Goal: Transaction & Acquisition: Purchase product/service

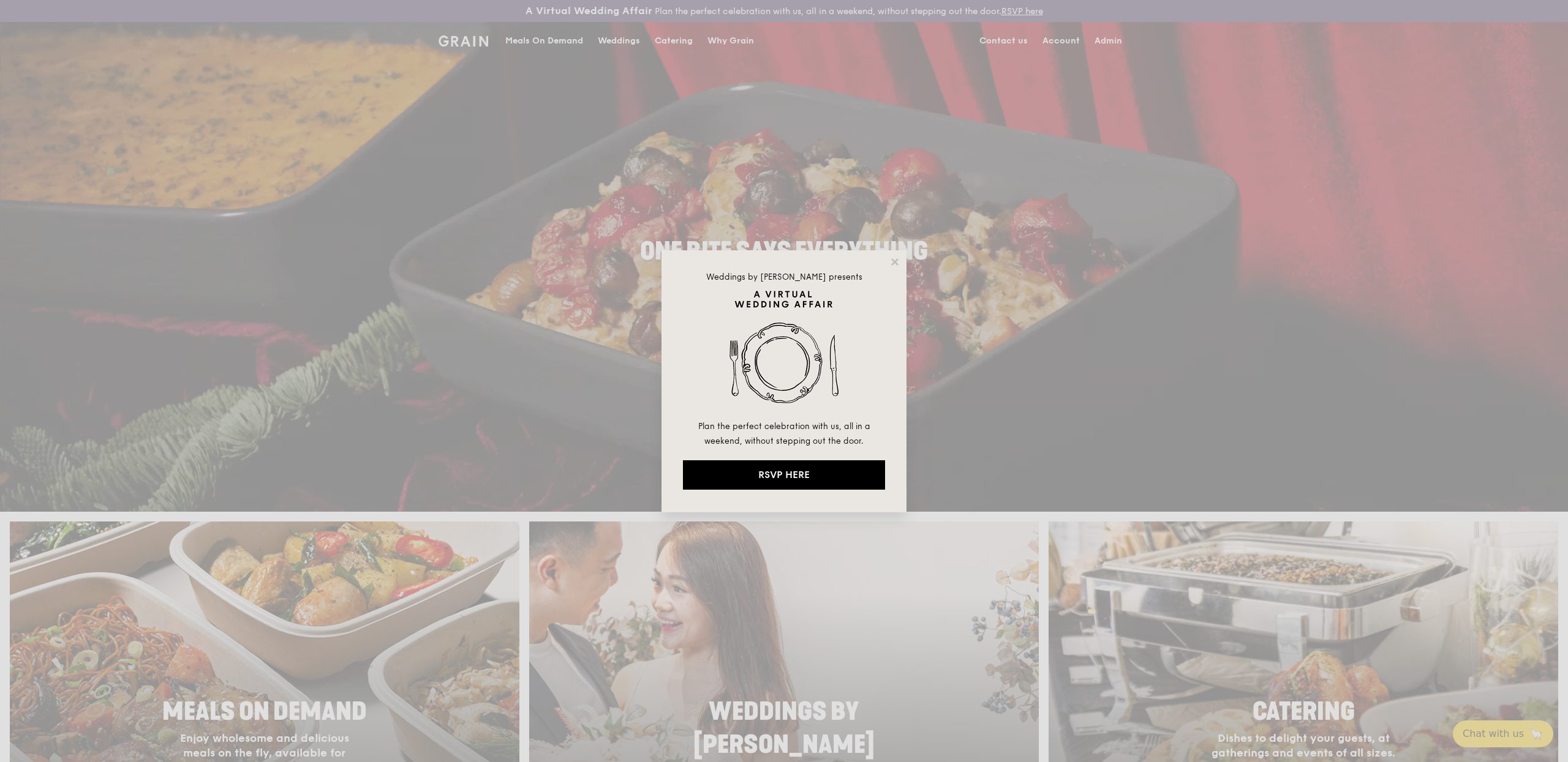
click at [1122, 44] on div "Weddings by [PERSON_NAME] presents Plan the perfect celebration with us, all in…" at bounding box center [784, 381] width 1568 height 762
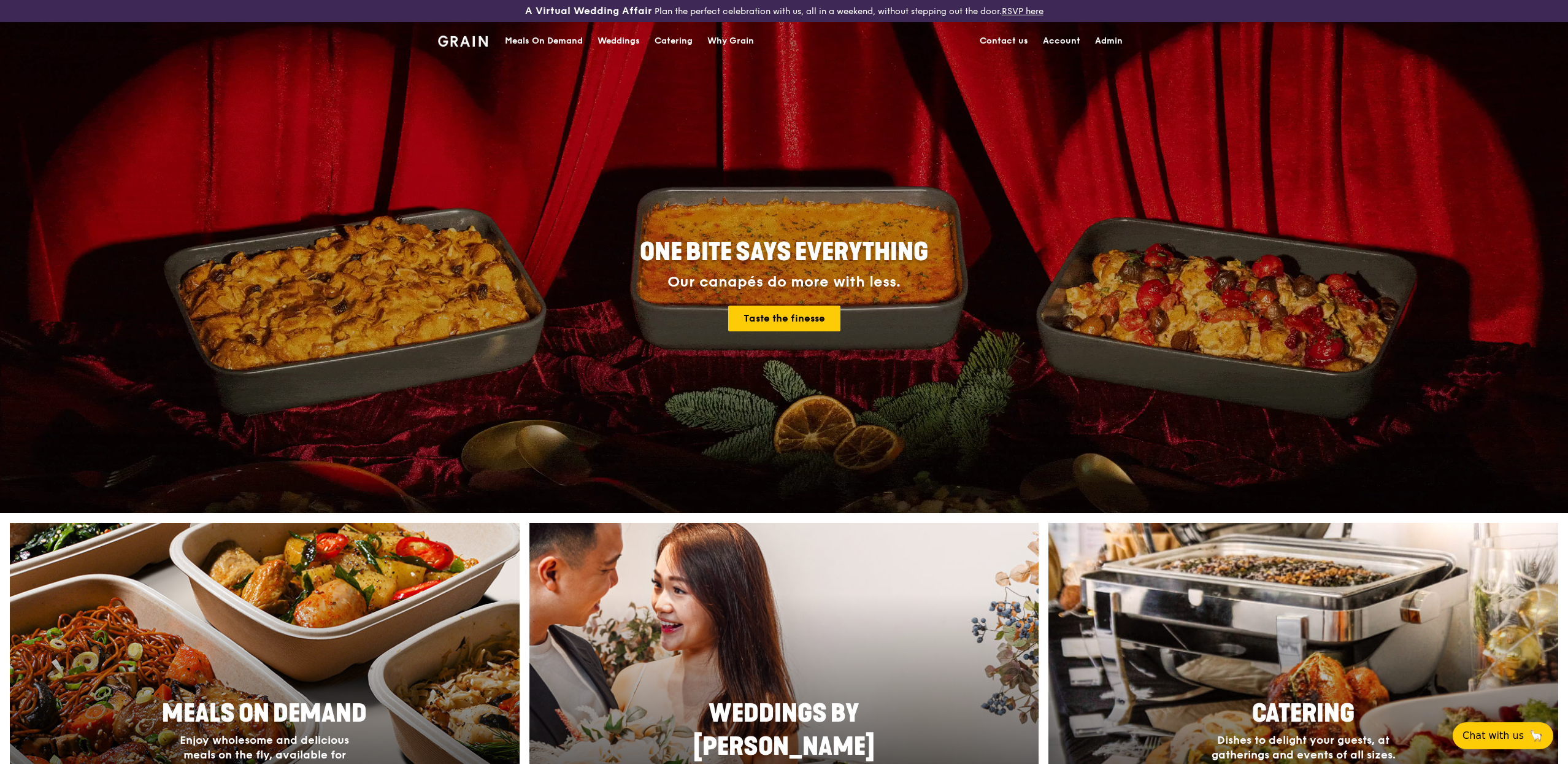
click at [1119, 42] on link "Admin" at bounding box center [1109, 41] width 42 height 37
select select "100"
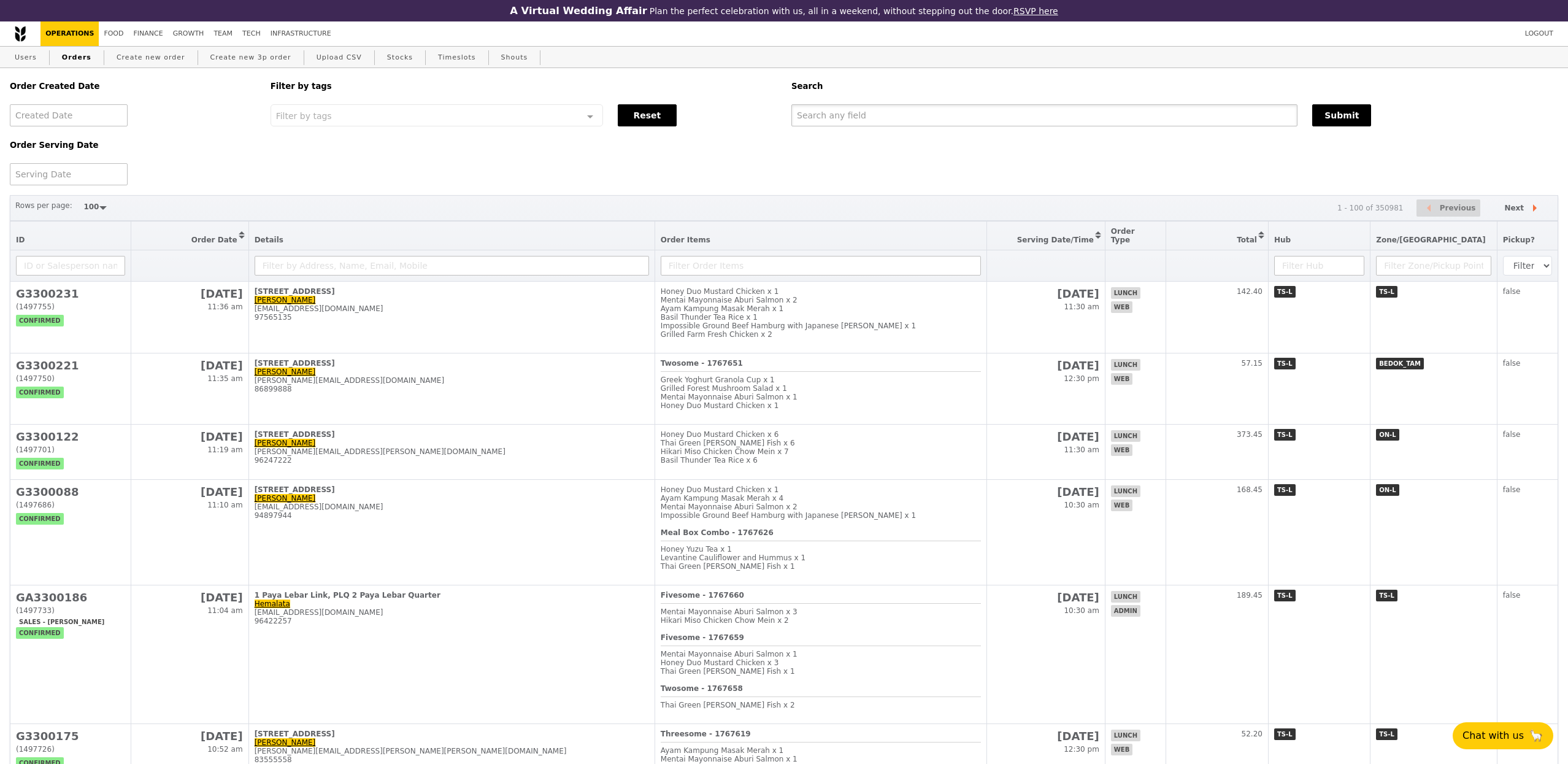
click at [953, 119] on input "text" at bounding box center [1044, 115] width 506 height 22
paste input "[PERSON_NAME][EMAIL_ADDRESS][PERSON_NAME][DOMAIN_NAME]"
type input "[PERSON_NAME][EMAIL_ADDRESS][PERSON_NAME][DOMAIN_NAME]"
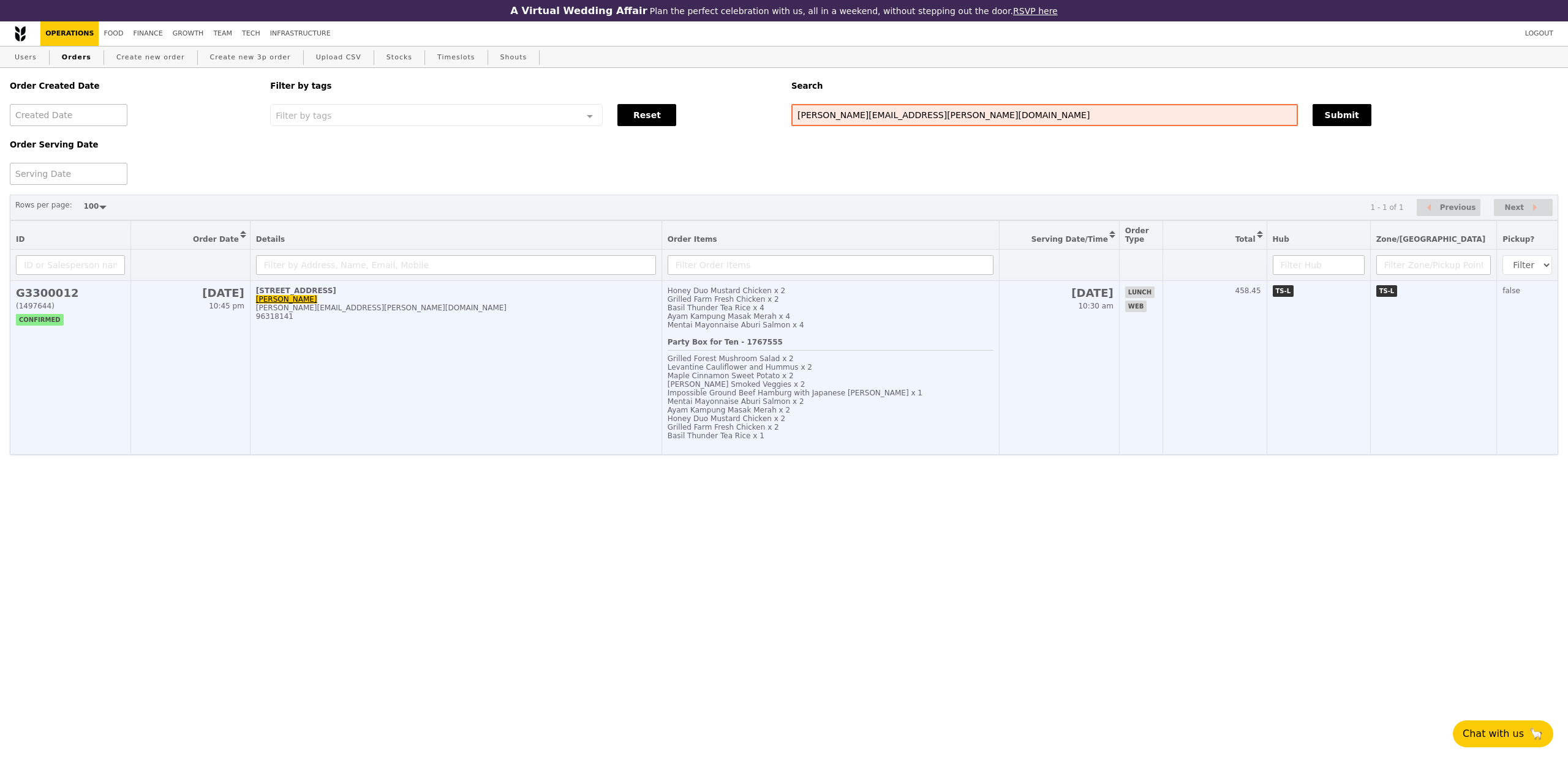
click at [442, 317] on div "96318141" at bounding box center [456, 317] width 400 height 8
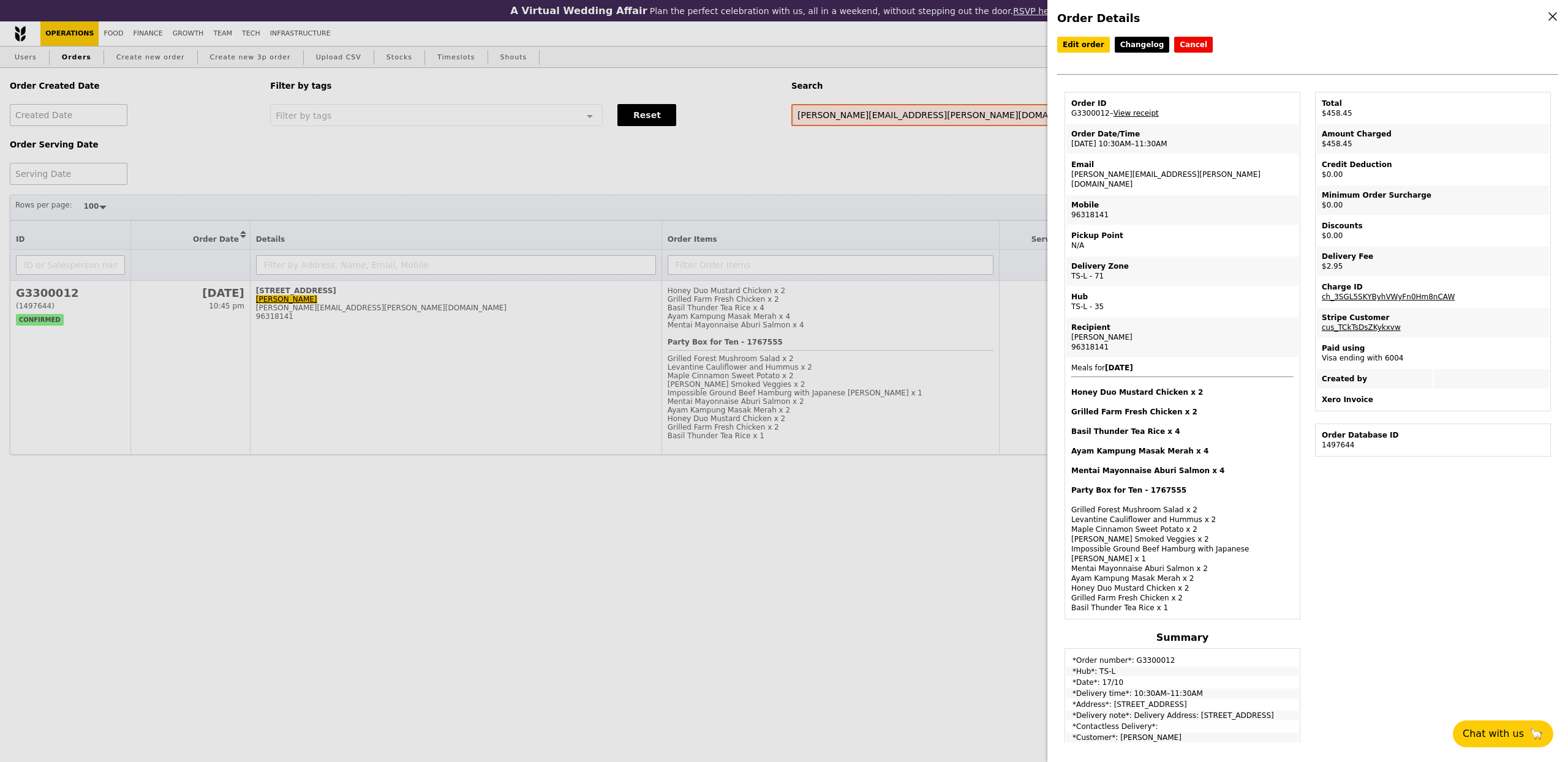
click at [1136, 113] on link "View receipt" at bounding box center [1136, 113] width 45 height 8
click at [25, 66] on div "Order Details Edit order Changelog Cancel Order ID G3300012 – View receipt Orde…" at bounding box center [784, 381] width 1568 height 762
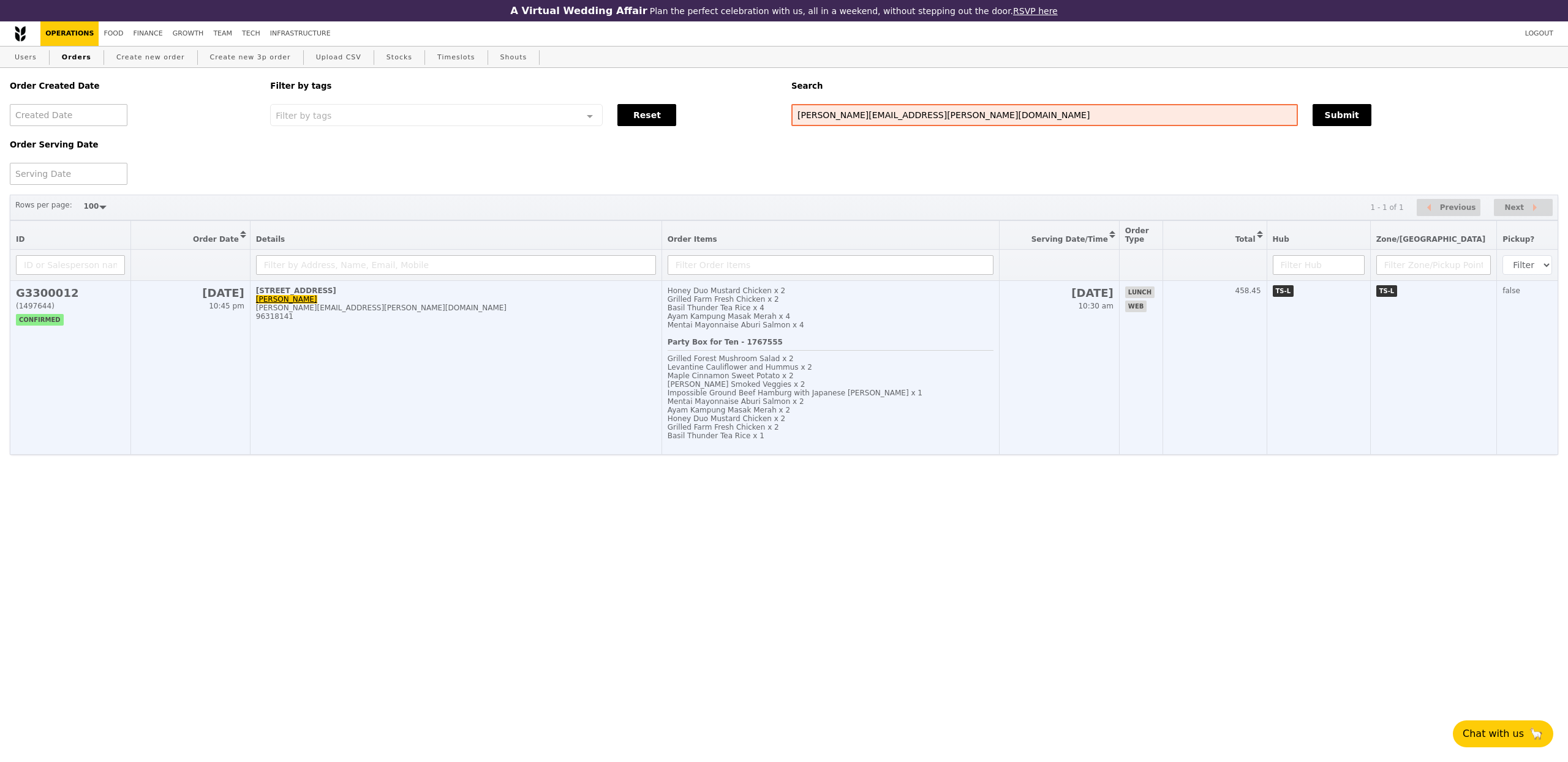
click at [865, 309] on div "Basil Thunder Tea Rice x 4" at bounding box center [830, 308] width 327 height 8
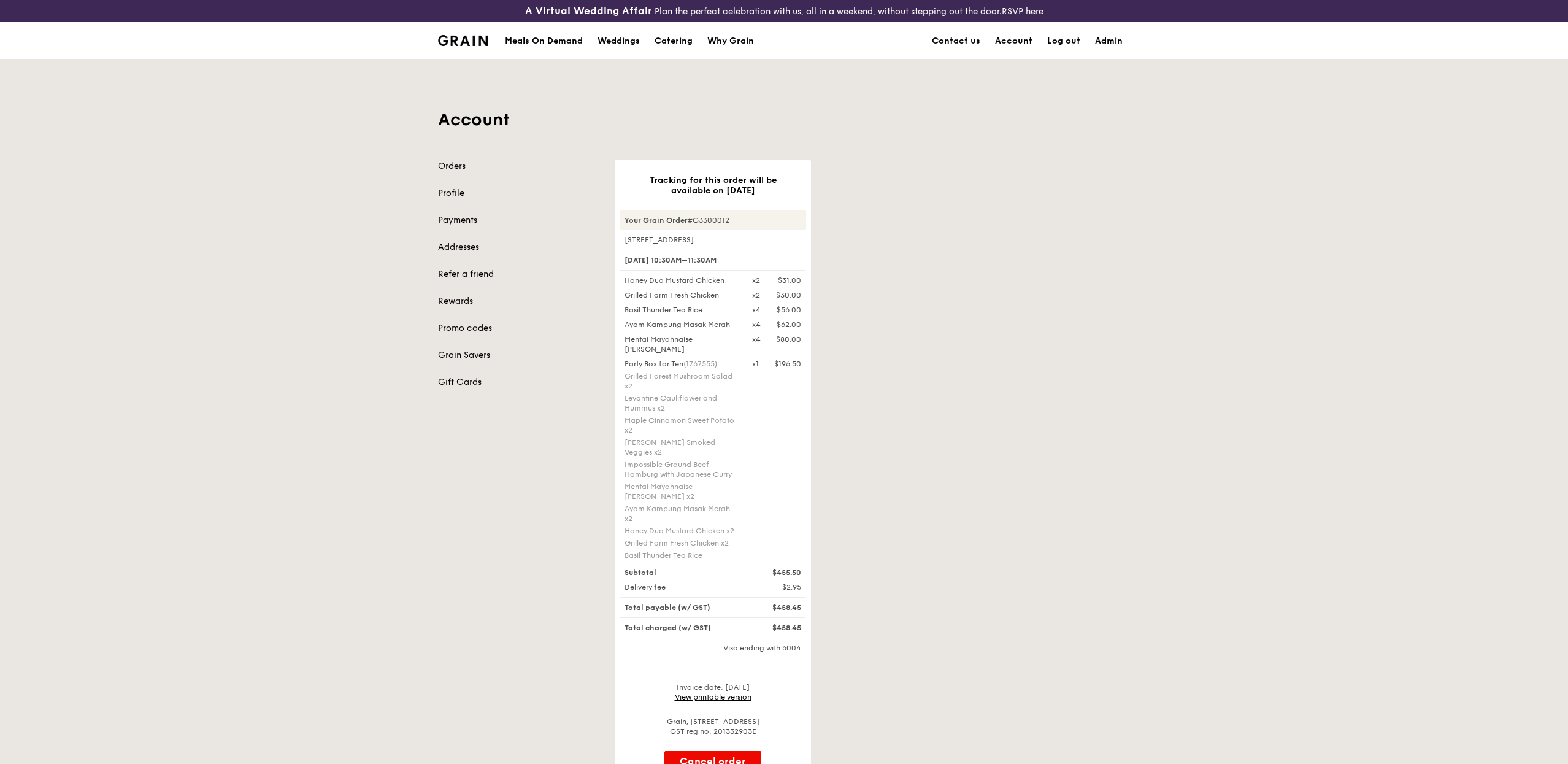
click at [525, 38] on div "Meals On Demand" at bounding box center [544, 41] width 78 height 37
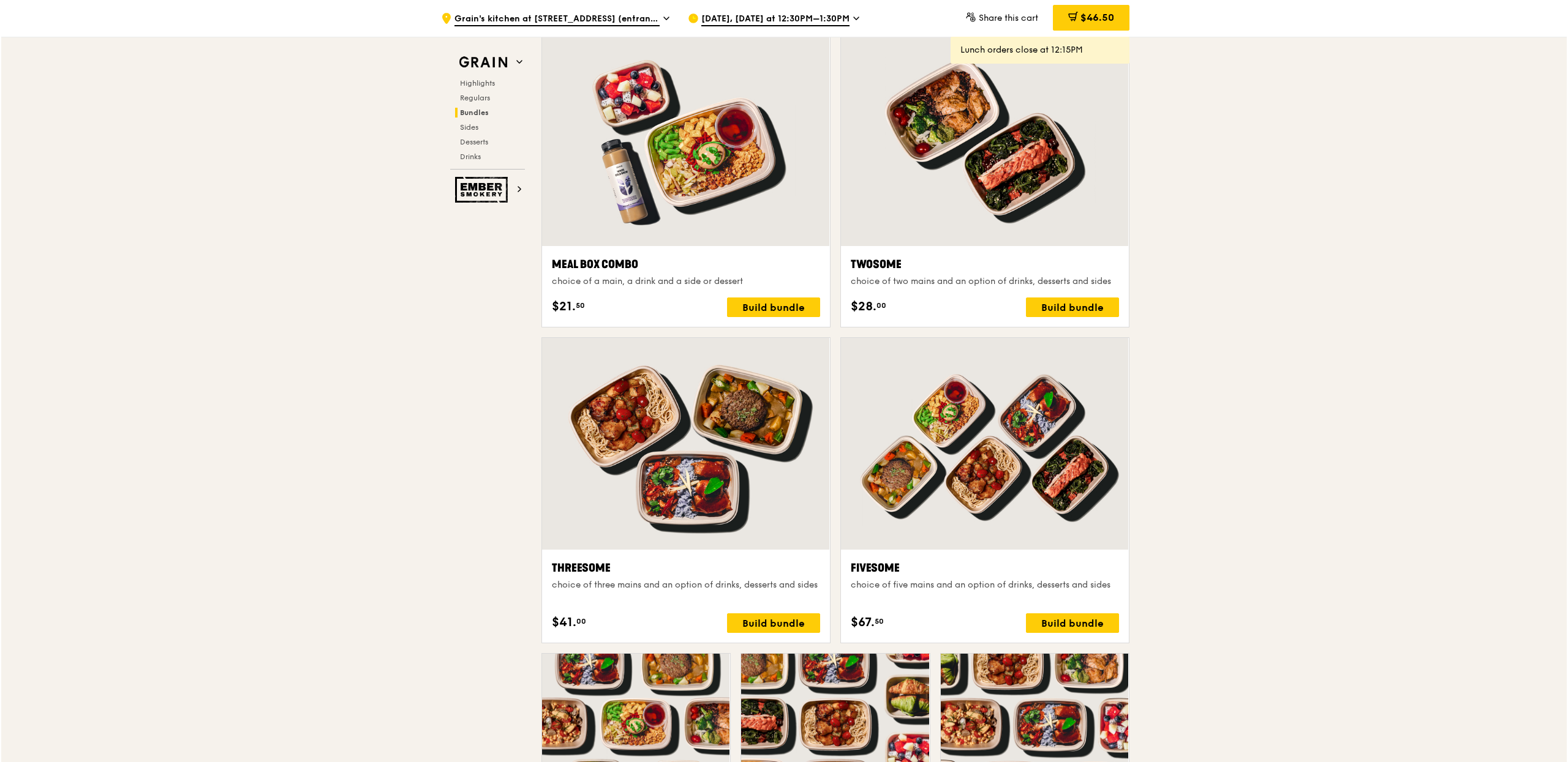
scroll to position [1922, 0]
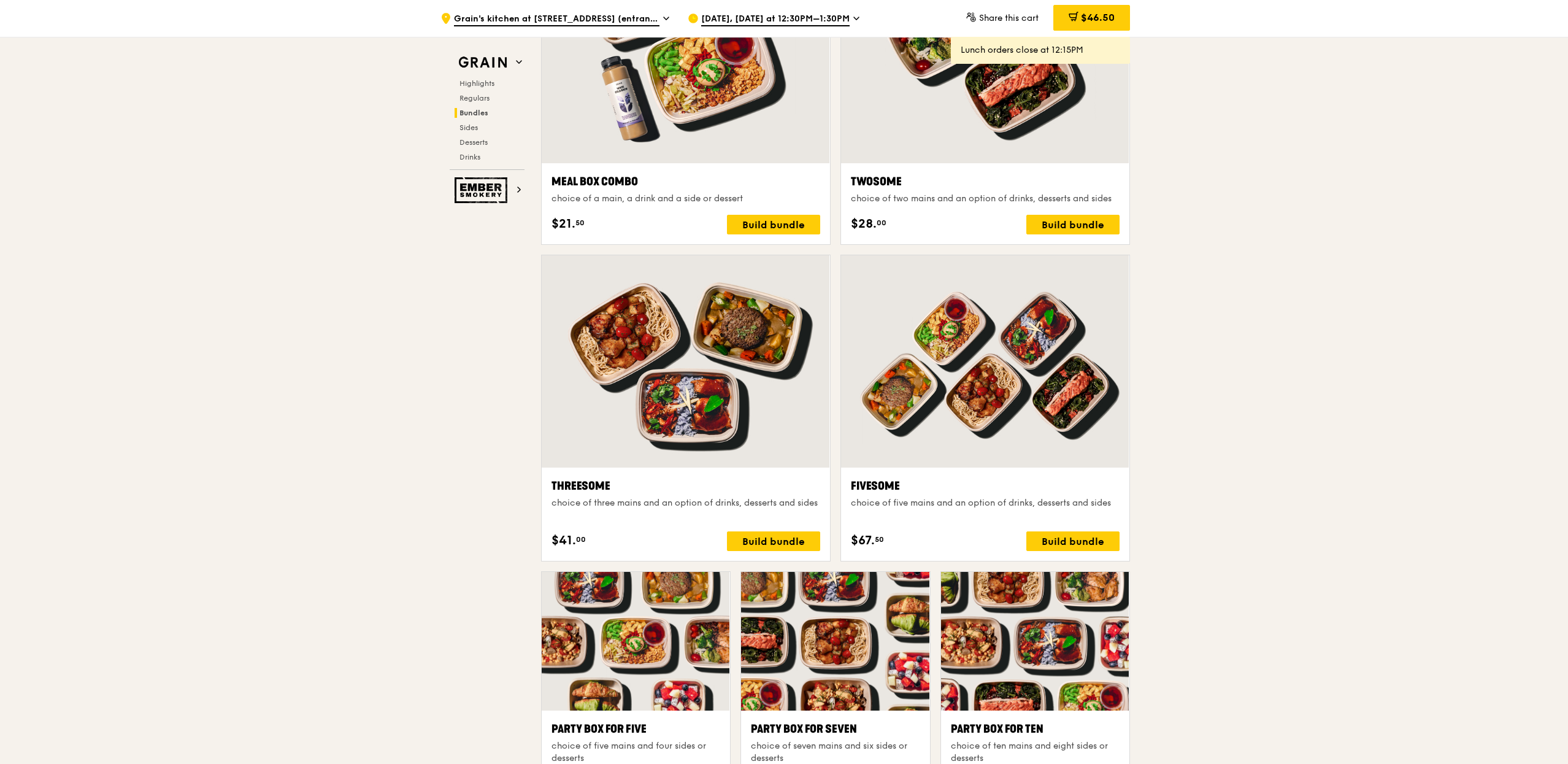
click at [1005, 515] on div "Fivesome choice of five mains and an option of drinks, desserts and sides" at bounding box center [985, 499] width 269 height 45
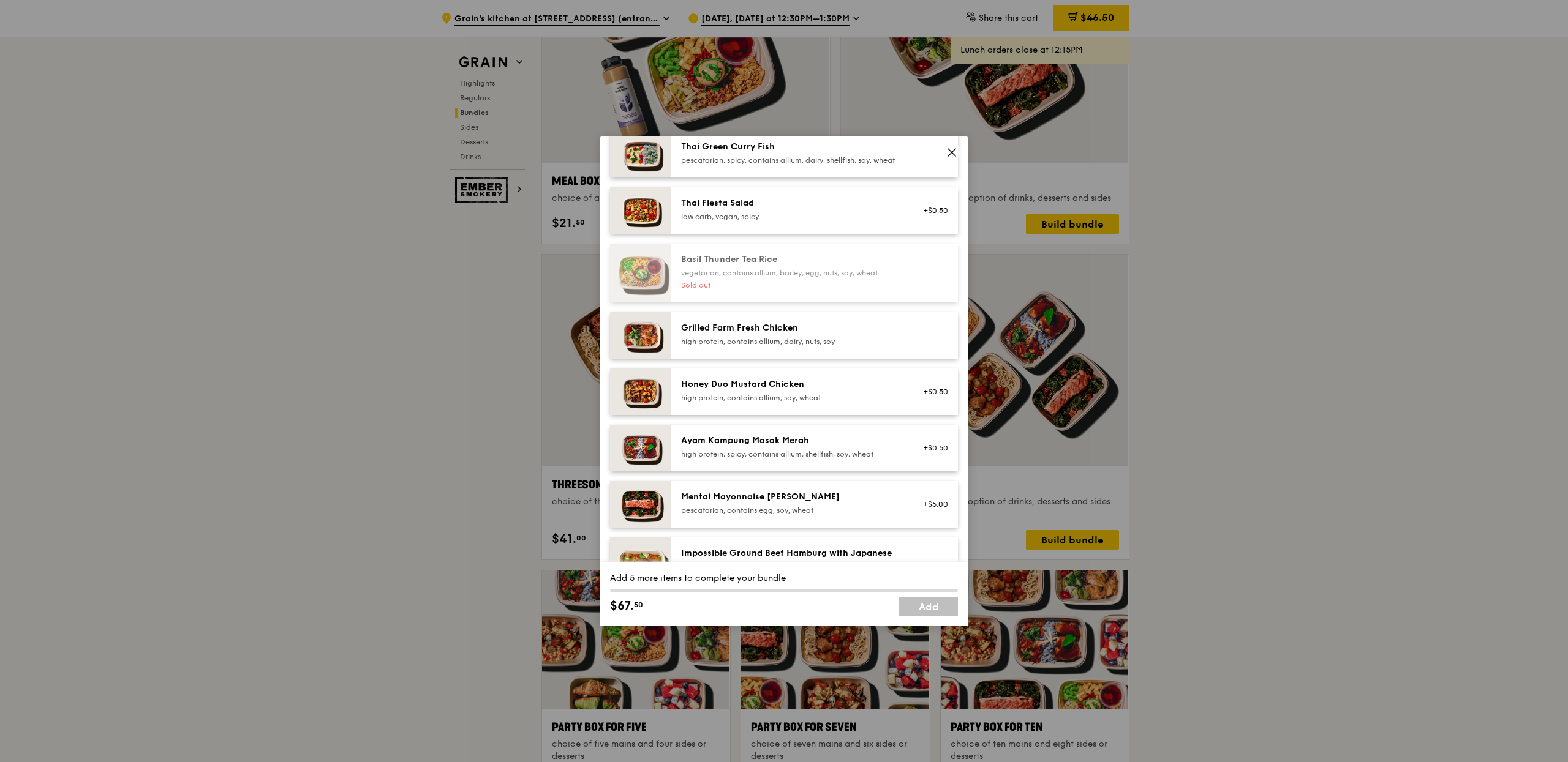
scroll to position [194, 0]
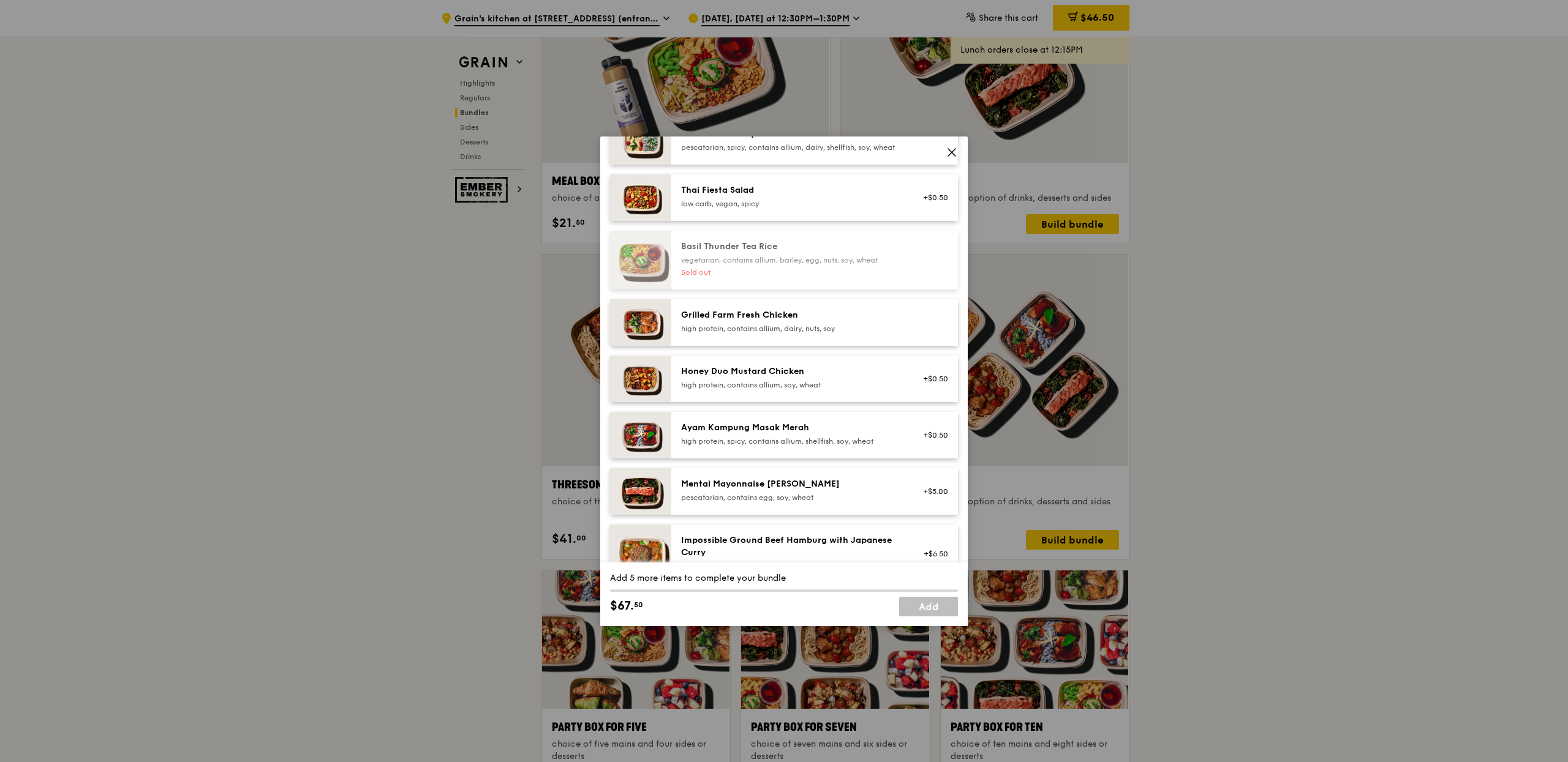
click at [835, 331] on div "Grilled Farm Fresh Chicken high protein, contains allium, dairy, nuts, soy" at bounding box center [791, 321] width 220 height 25
click at [848, 316] on div "Grilled Farm Fresh Chicken high protein, contains allium, dairy, nuts, soy Remo…" at bounding box center [815, 323] width 286 height 47
click at [848, 317] on div "Grilled Farm Fresh Chicken high protein, contains allium, dairy, nuts, soy Remo…" at bounding box center [815, 323] width 286 height 47
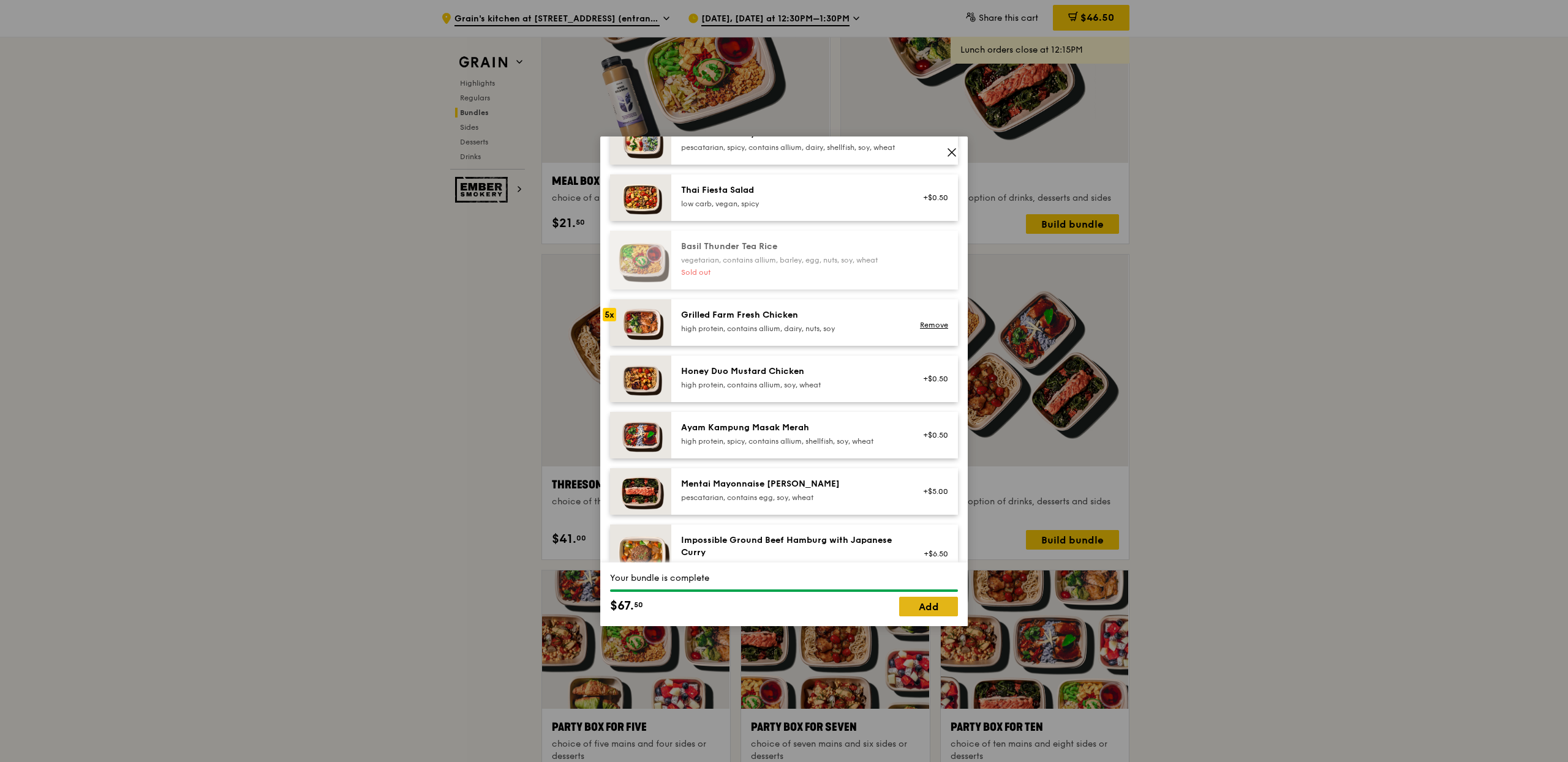
click at [941, 607] on link "Add" at bounding box center [928, 607] width 59 height 20
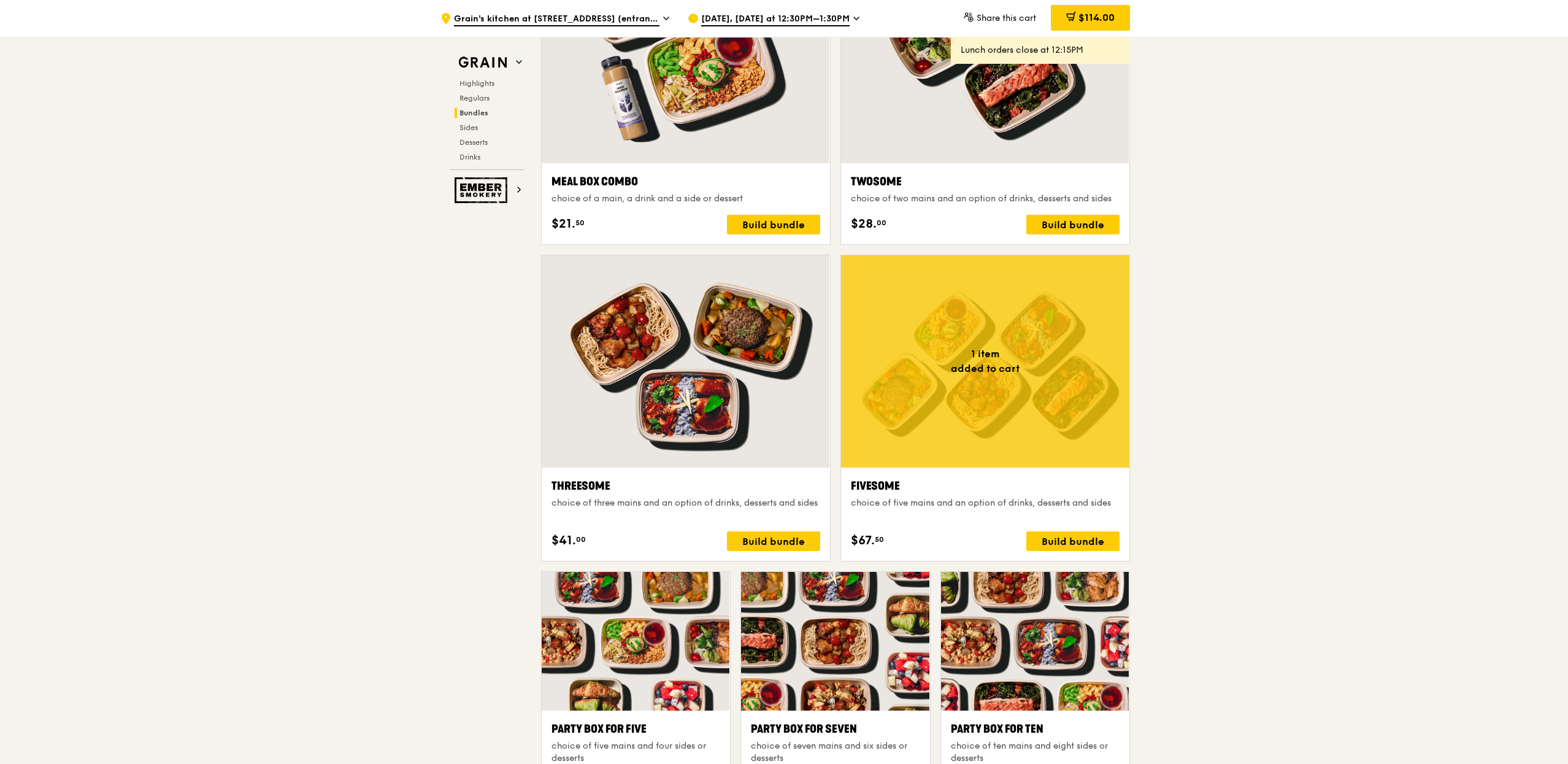
click at [1055, 419] on div at bounding box center [985, 361] width 288 height 212
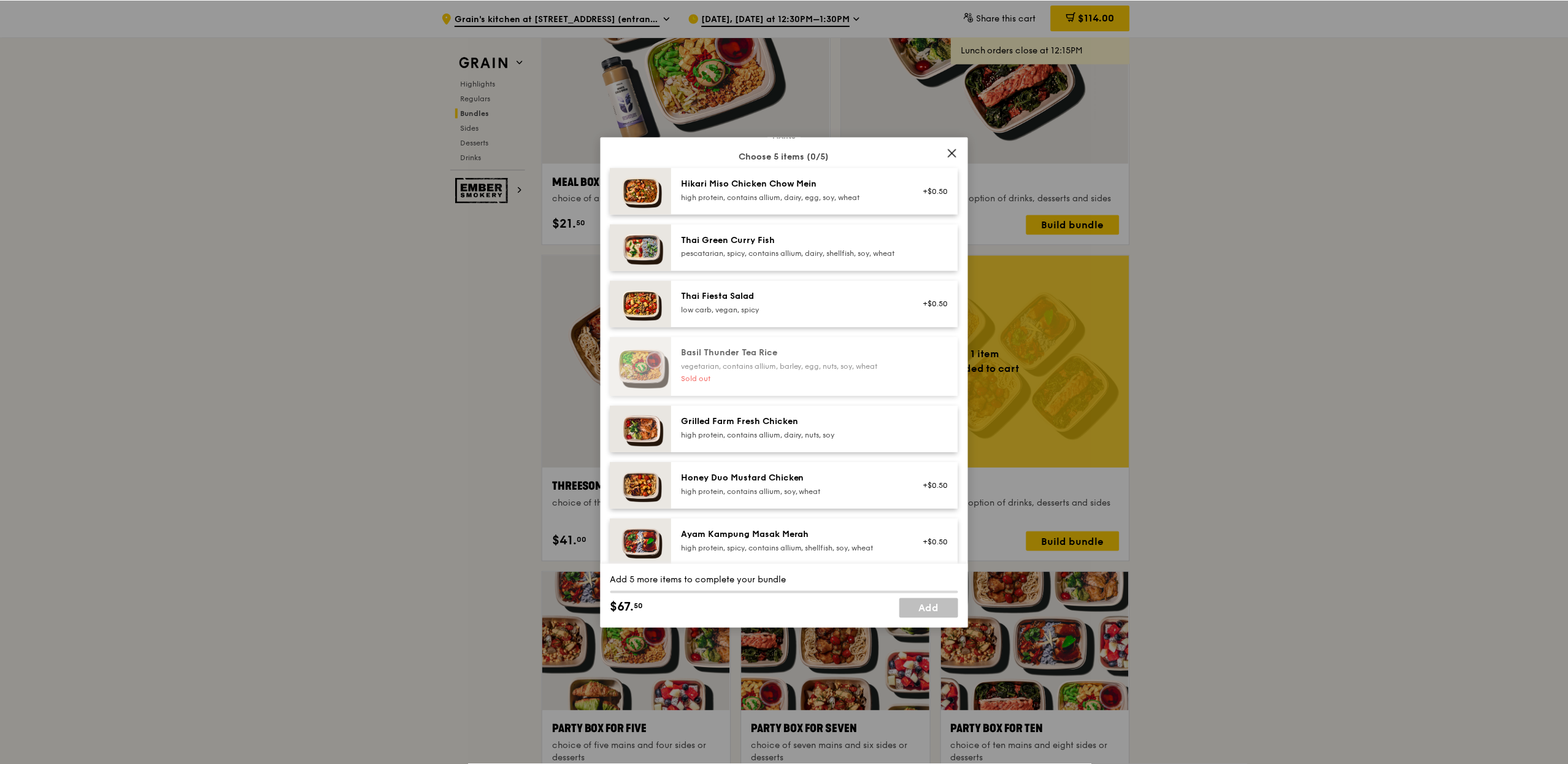
scroll to position [218, 0]
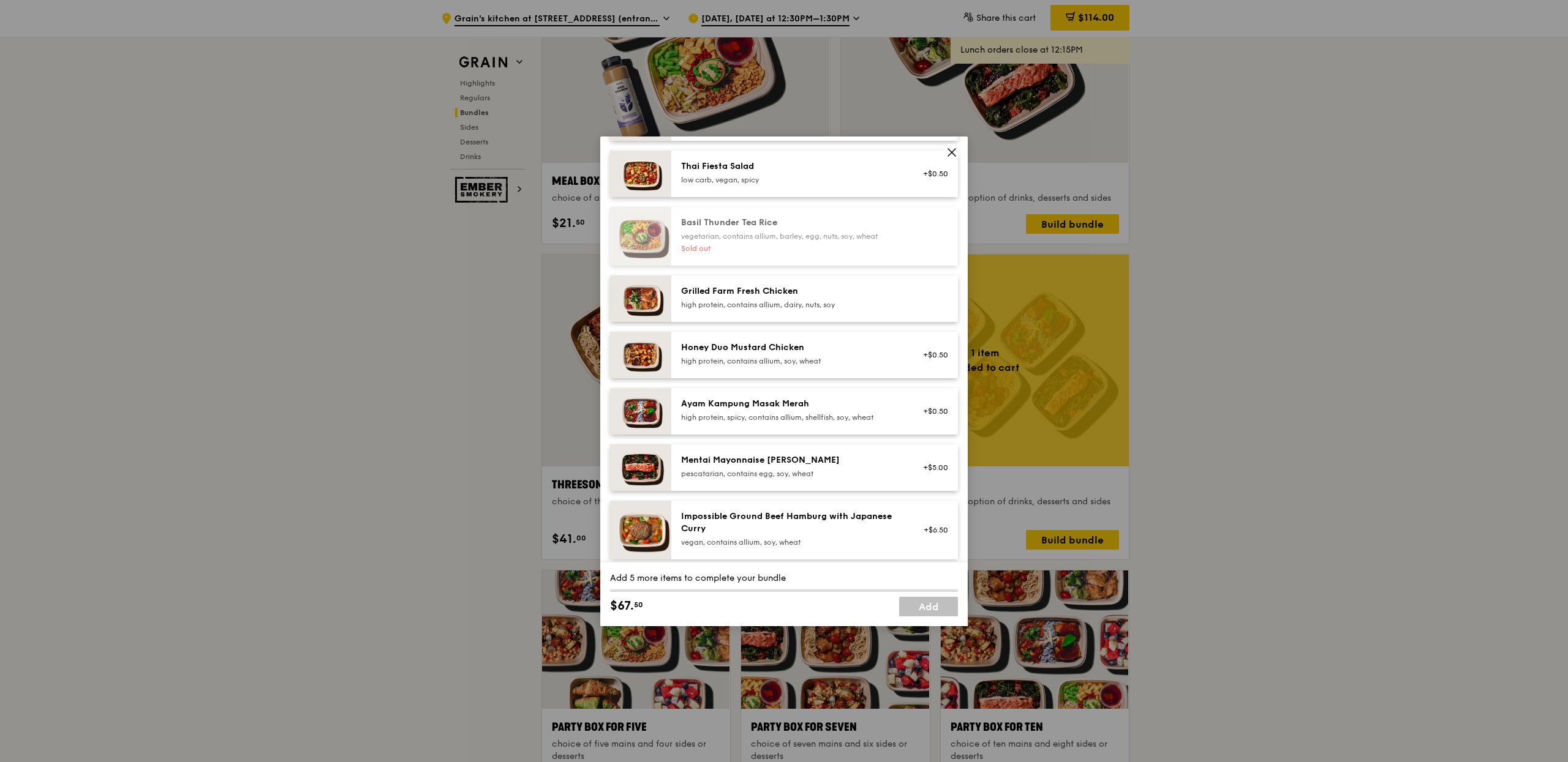
click at [951, 147] on icon at bounding box center [952, 152] width 11 height 11
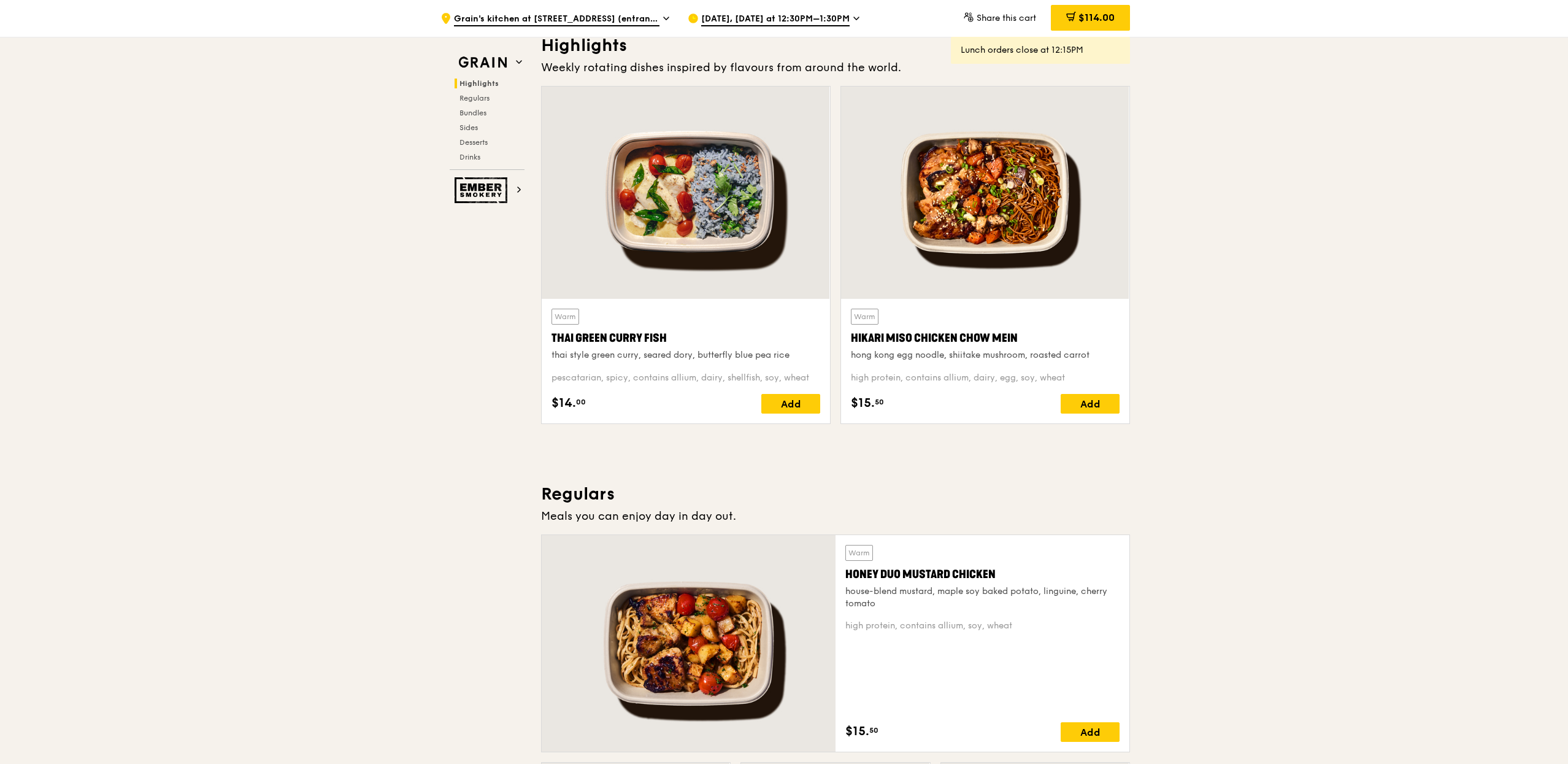
scroll to position [1068, 0]
